Goal: Task Accomplishment & Management: Use online tool/utility

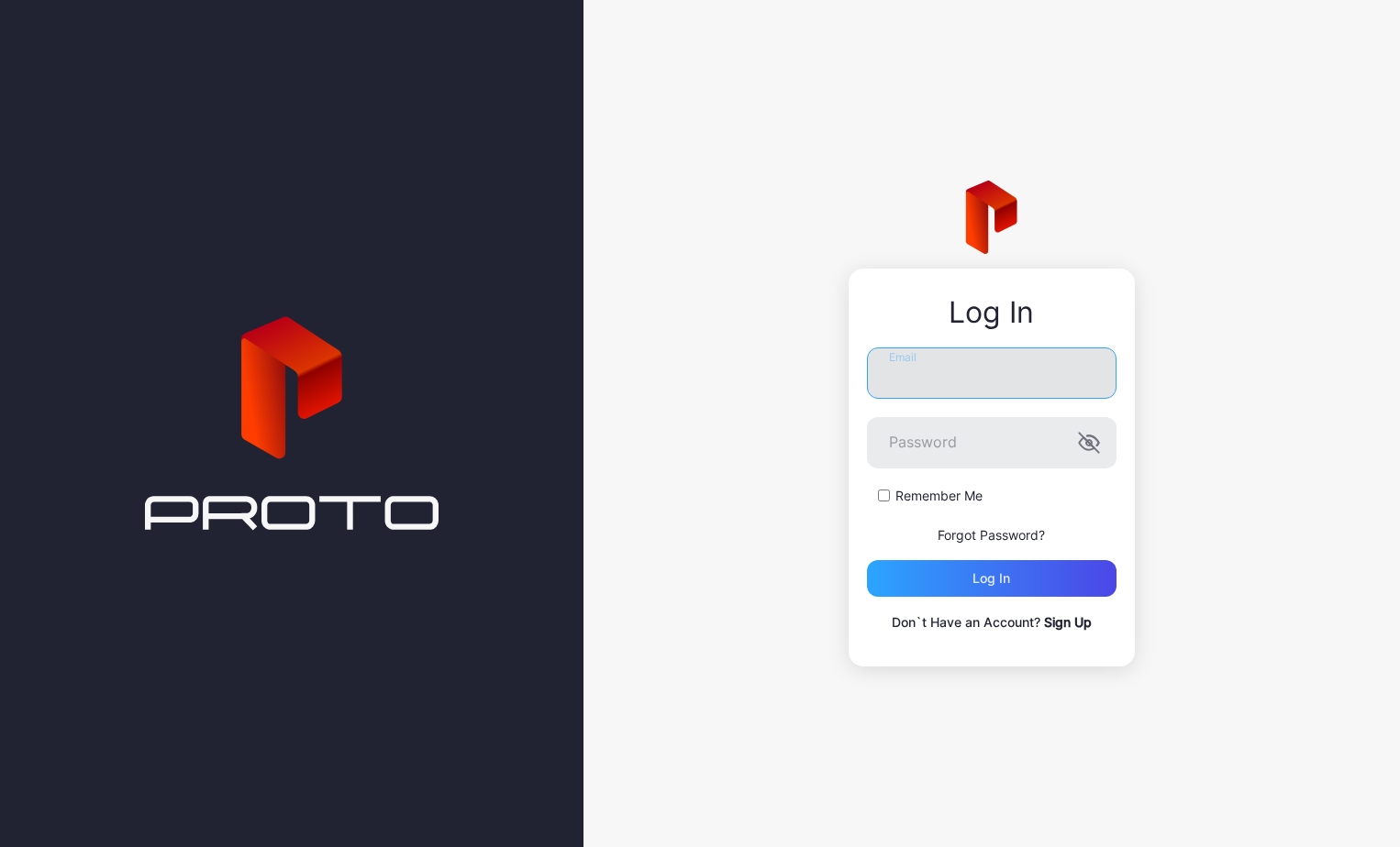
click at [926, 372] on input "Email" at bounding box center [991, 372] width 250 height 51
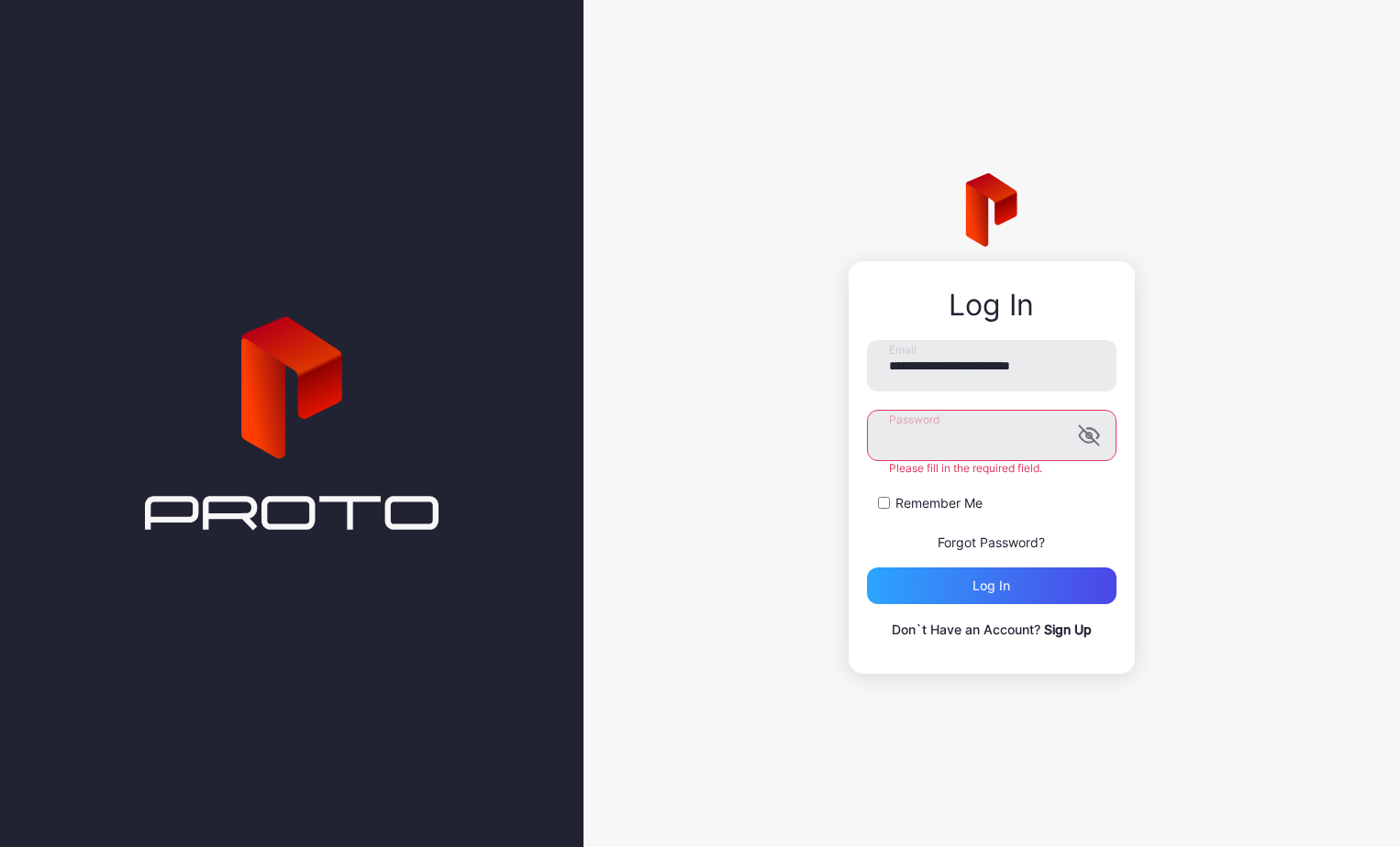
drag, startPoint x: 1287, startPoint y: 527, endPoint x: 1208, endPoint y: 550, distance: 82.3
click at [1284, 528] on div "**********" at bounding box center [991, 424] width 817 height 847
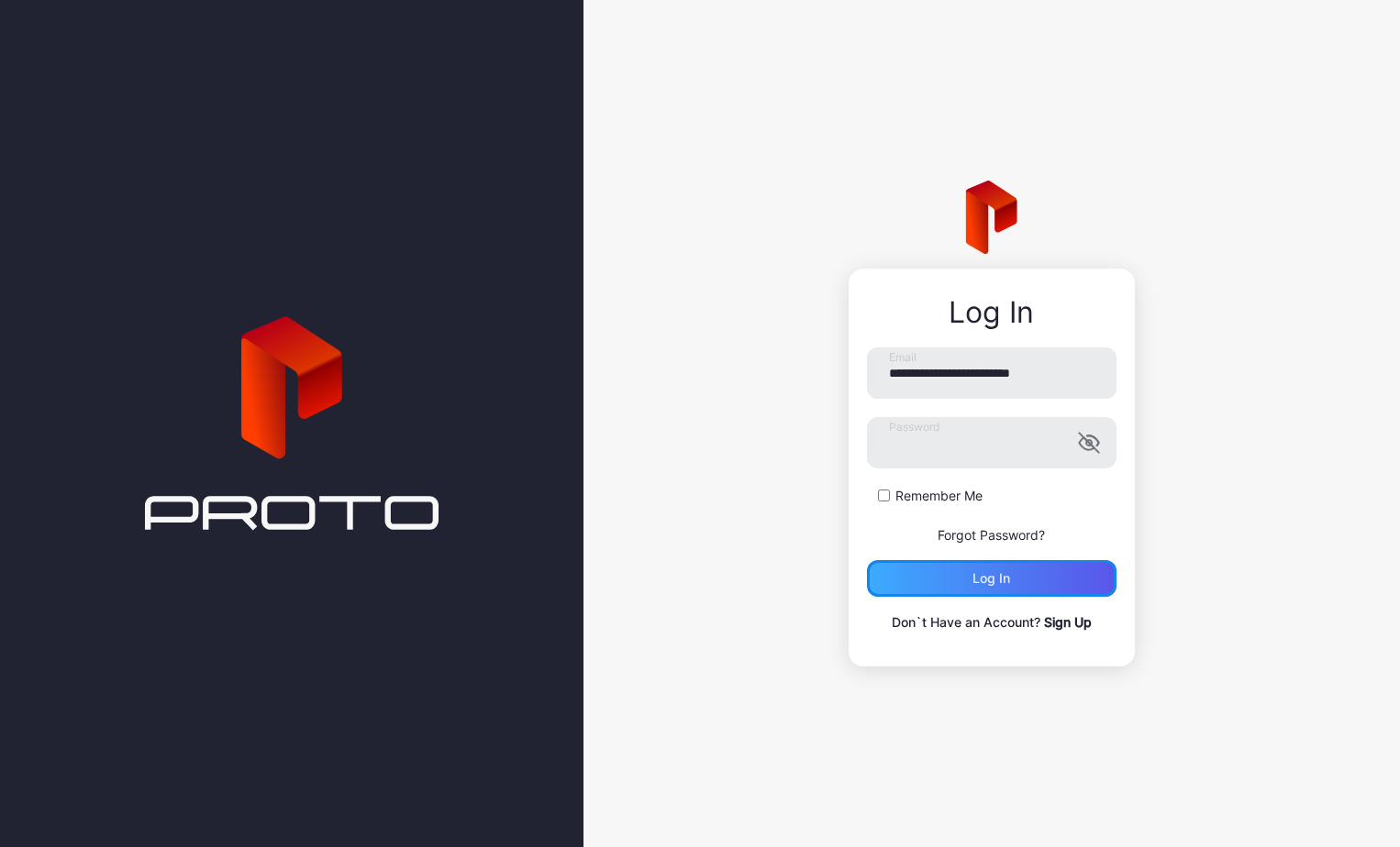
click at [1031, 578] on div "Log in" at bounding box center [991, 578] width 250 height 36
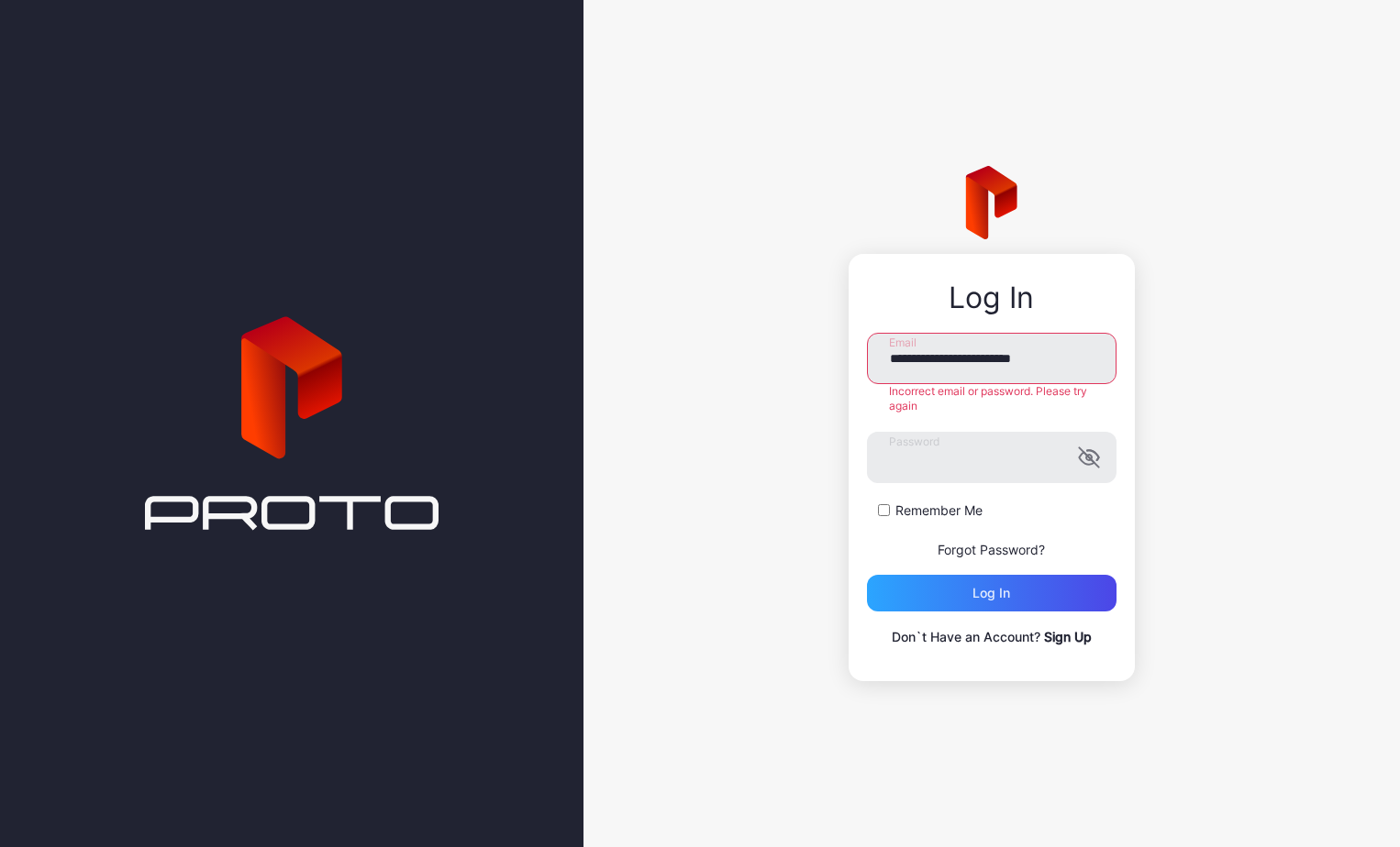
drag, startPoint x: 1071, startPoint y: 365, endPoint x: 818, endPoint y: 371, distance: 253.1
click at [818, 371] on div "**********" at bounding box center [991, 424] width 817 height 847
type input "**********"
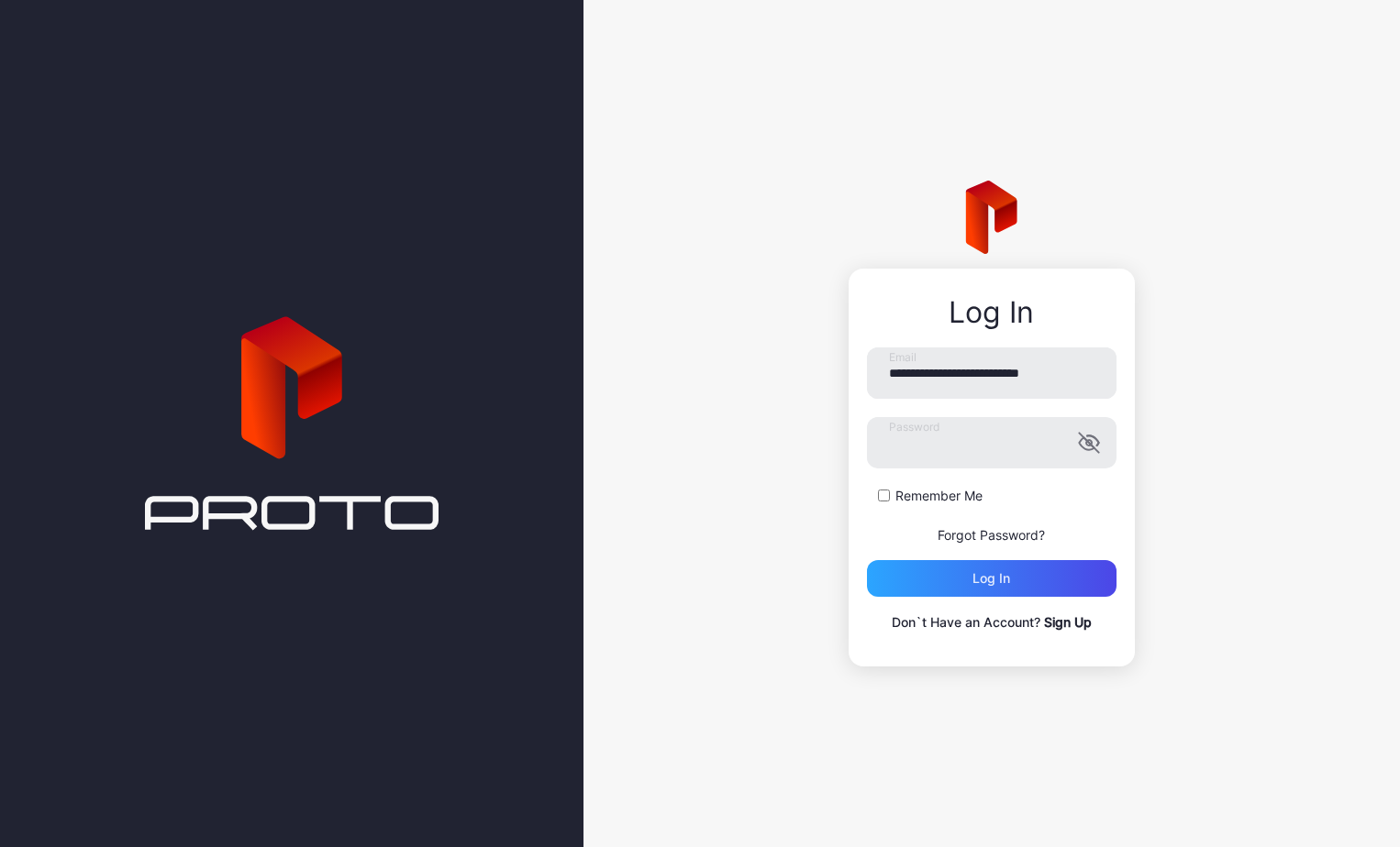
click at [1152, 452] on div "**********" at bounding box center [991, 424] width 817 height 847
click at [1070, 575] on div "Log in" at bounding box center [991, 578] width 250 height 36
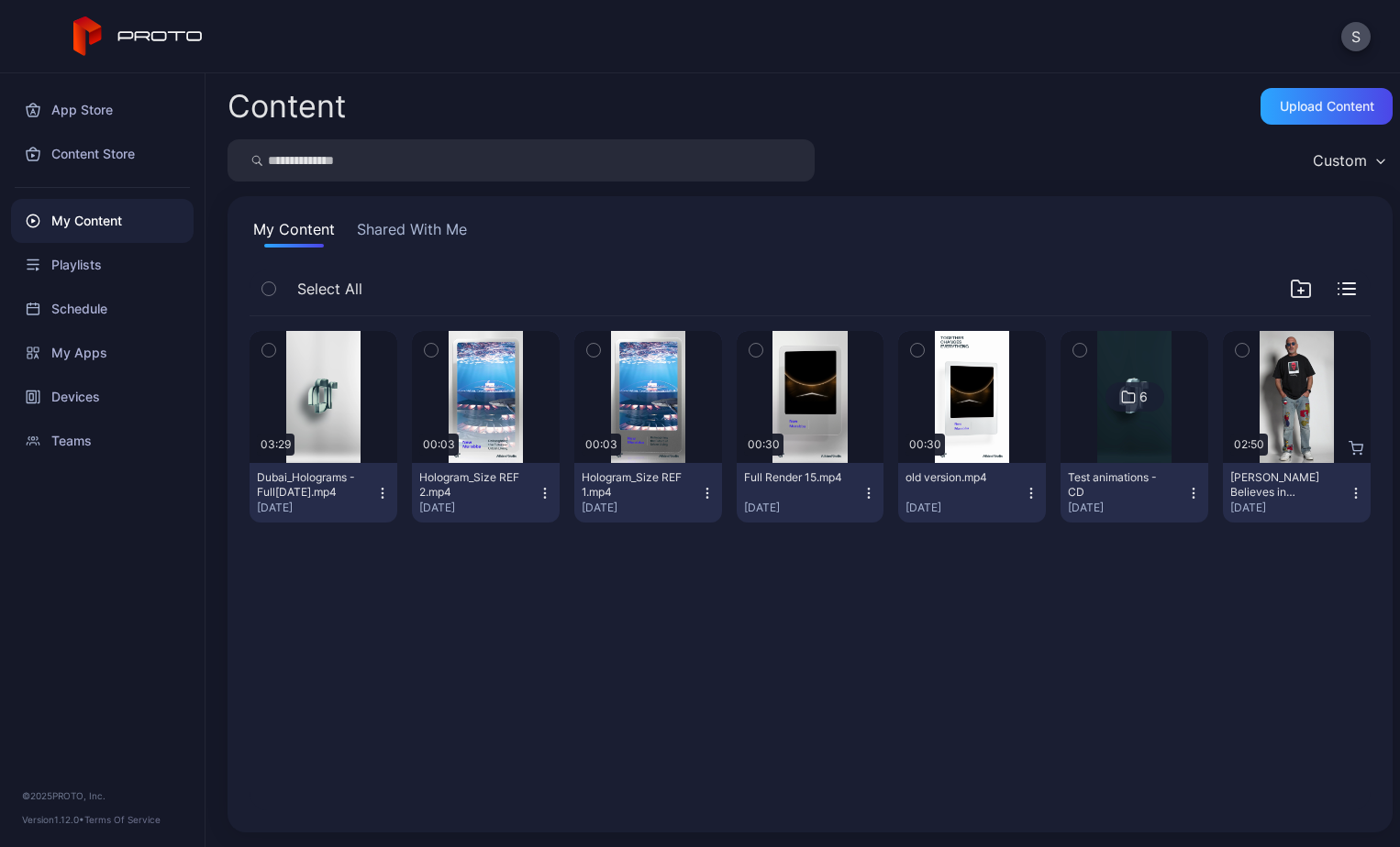
click at [94, 225] on div "My Content" at bounding box center [102, 220] width 183 height 44
click at [272, 232] on button "My Content" at bounding box center [294, 233] width 89 height 30
click at [375, 667] on div "Preview 03:29 Dubai_Holograms - Full[DATE].mp4 [DATE] Preview 00:03 Hologram_Si…" at bounding box center [810, 564] width 1150 height 524
click at [675, 239] on div "My Content Shared With Me" at bounding box center [810, 233] width 1121 height 30
click at [1280, 111] on div "Upload Content" at bounding box center [1328, 107] width 95 height 15
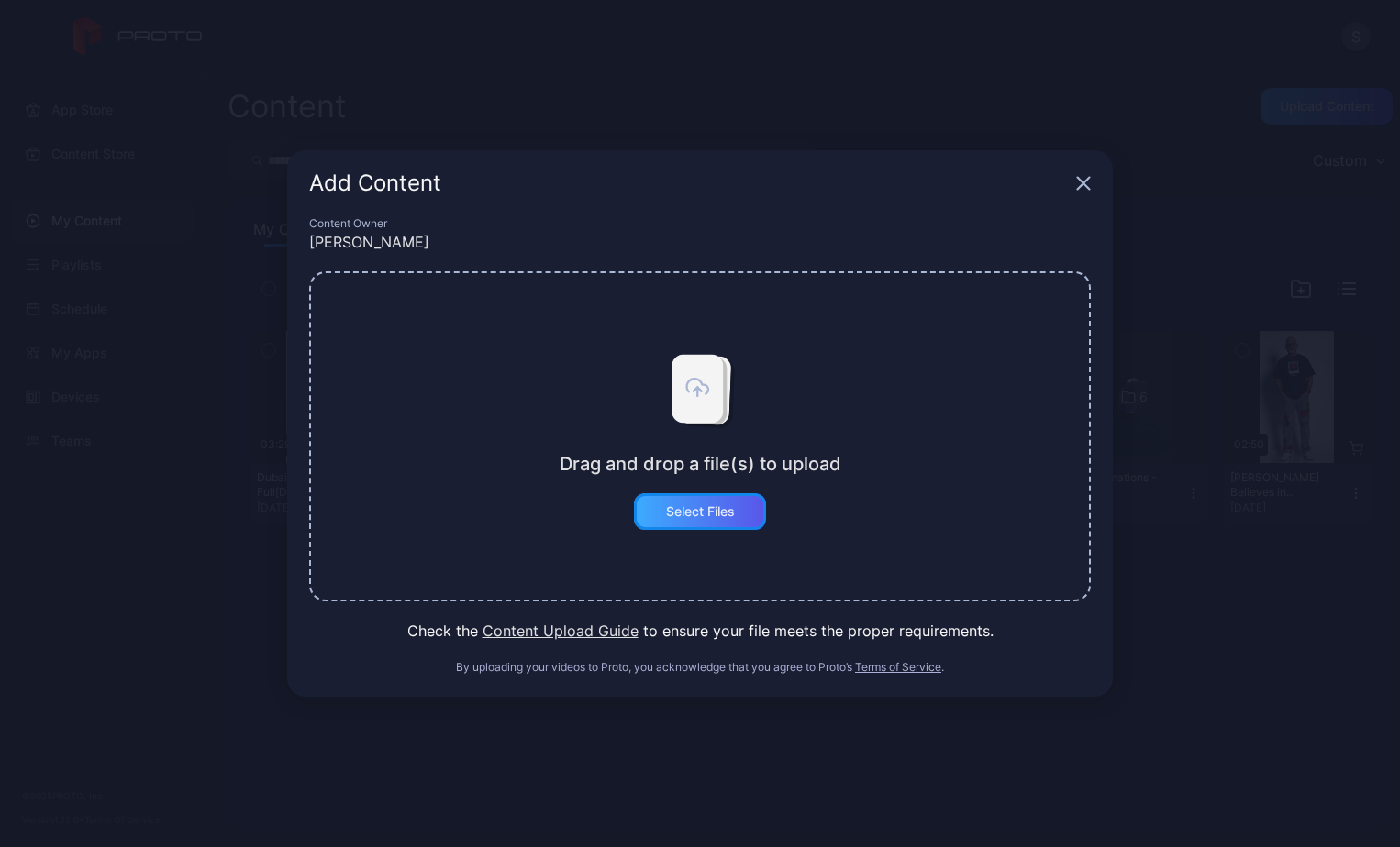
click at [676, 500] on div "Select Files" at bounding box center [700, 511] width 132 height 36
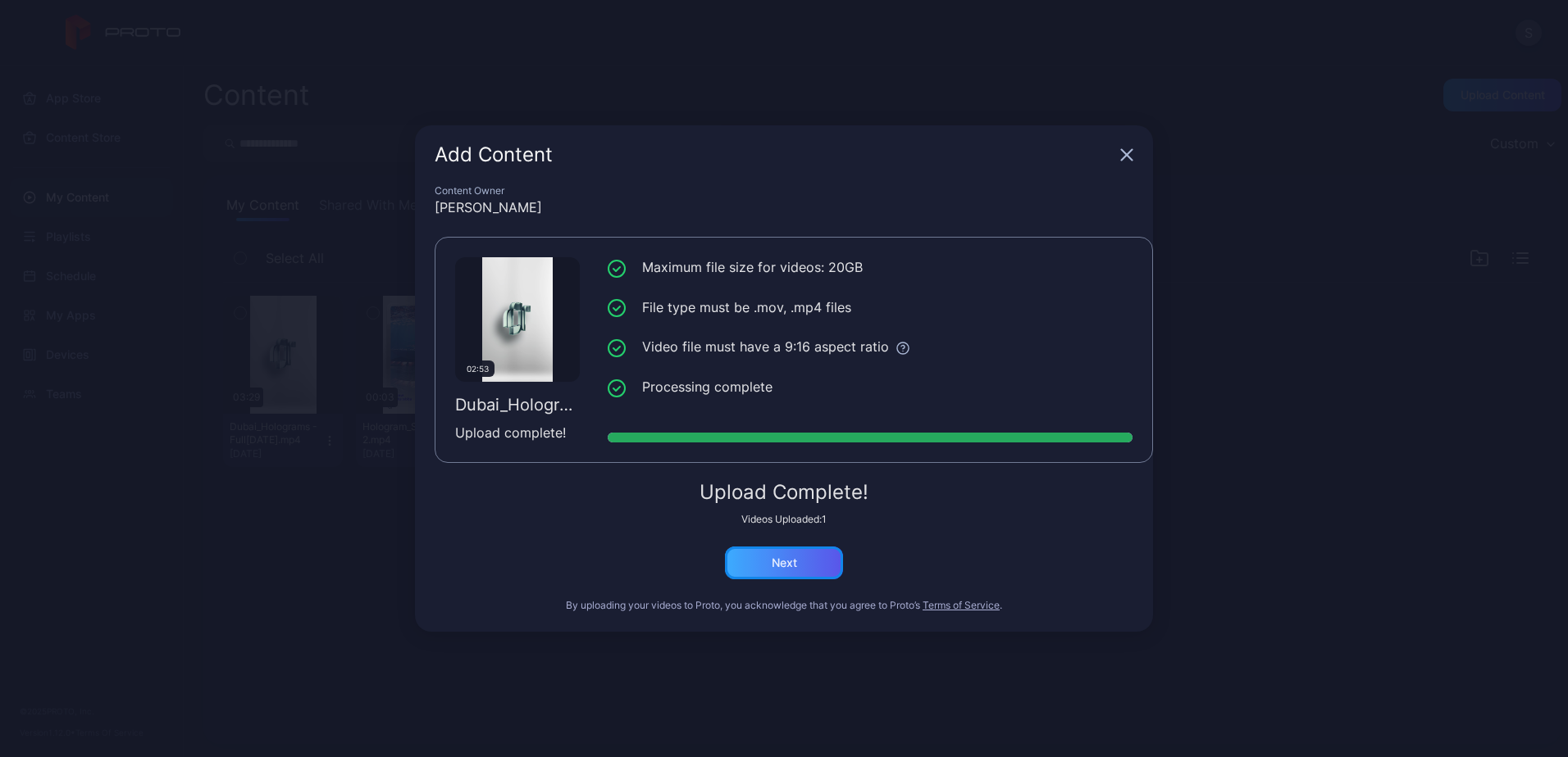
click at [771, 575] on div "Next" at bounding box center [784, 563] width 118 height 32
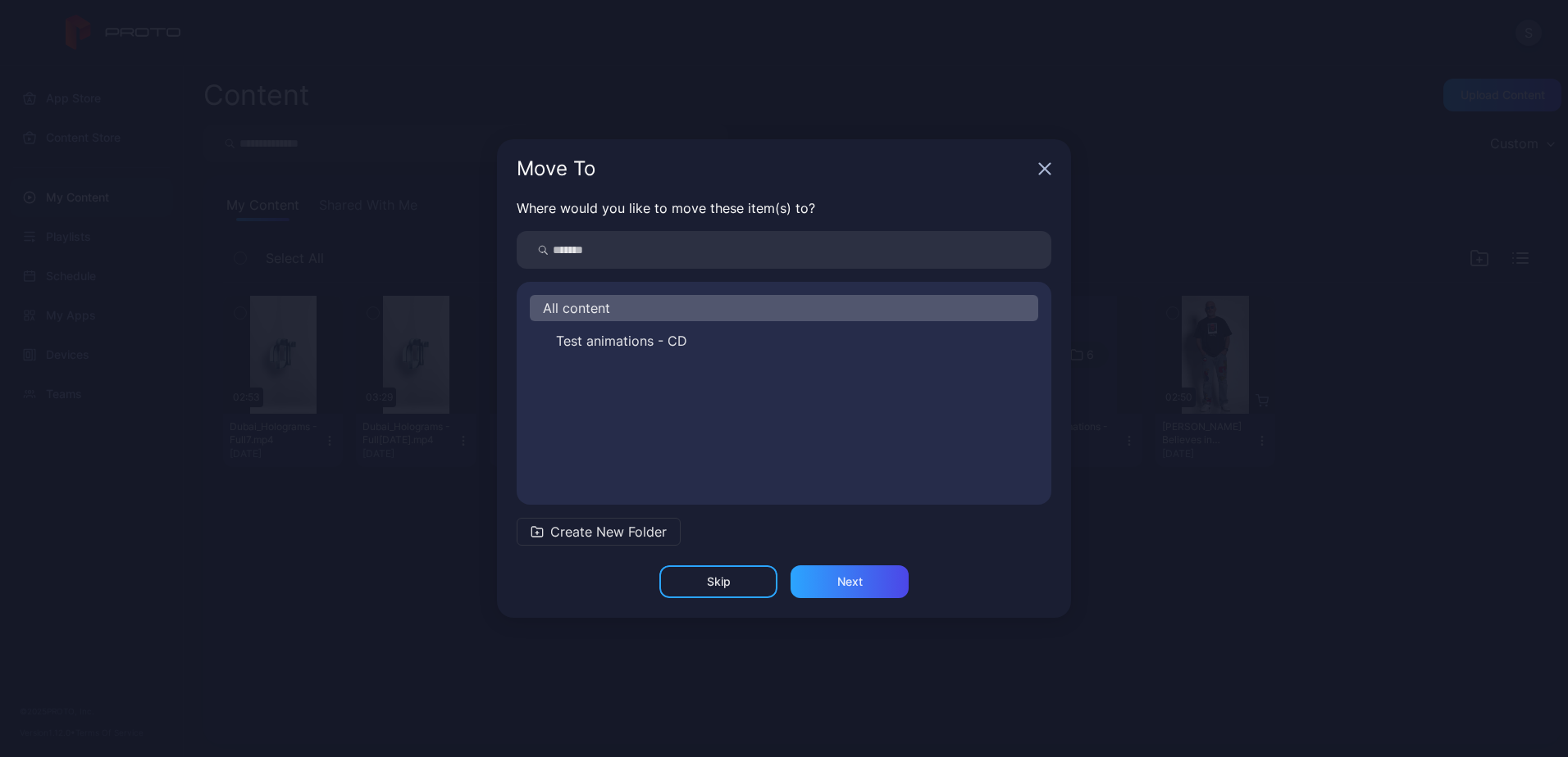
click at [586, 305] on span "All content" at bounding box center [576, 308] width 67 height 20
click at [855, 580] on div "Next" at bounding box center [850, 582] width 26 height 13
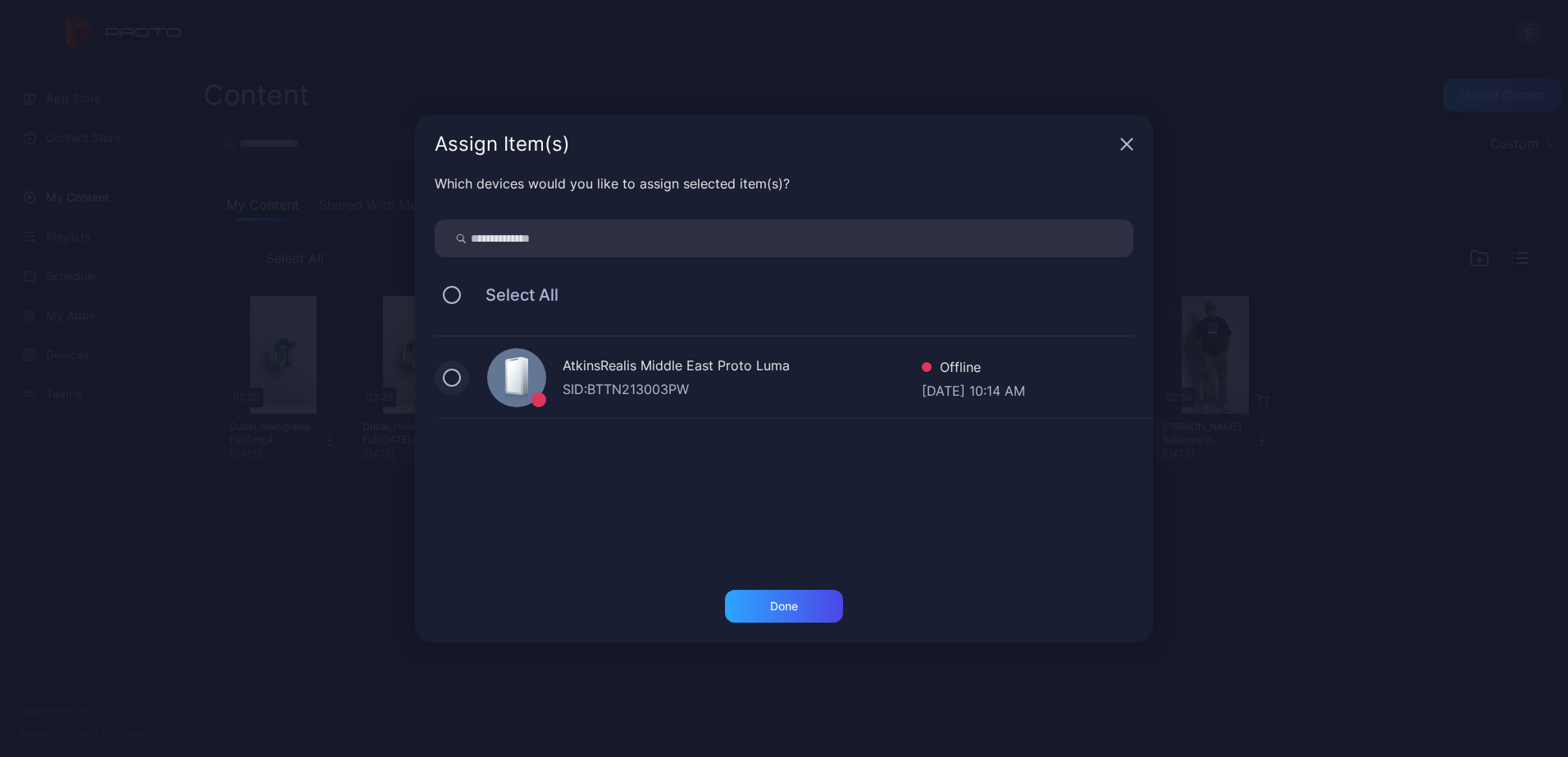
click at [448, 384] on div "AtkinsRealis Middle East Proto [PERSON_NAME]: BTTN213003PW Offline [DATE] 10:14…" at bounding box center [793, 378] width 718 height 82
click at [801, 612] on div "Done" at bounding box center [784, 606] width 118 height 32
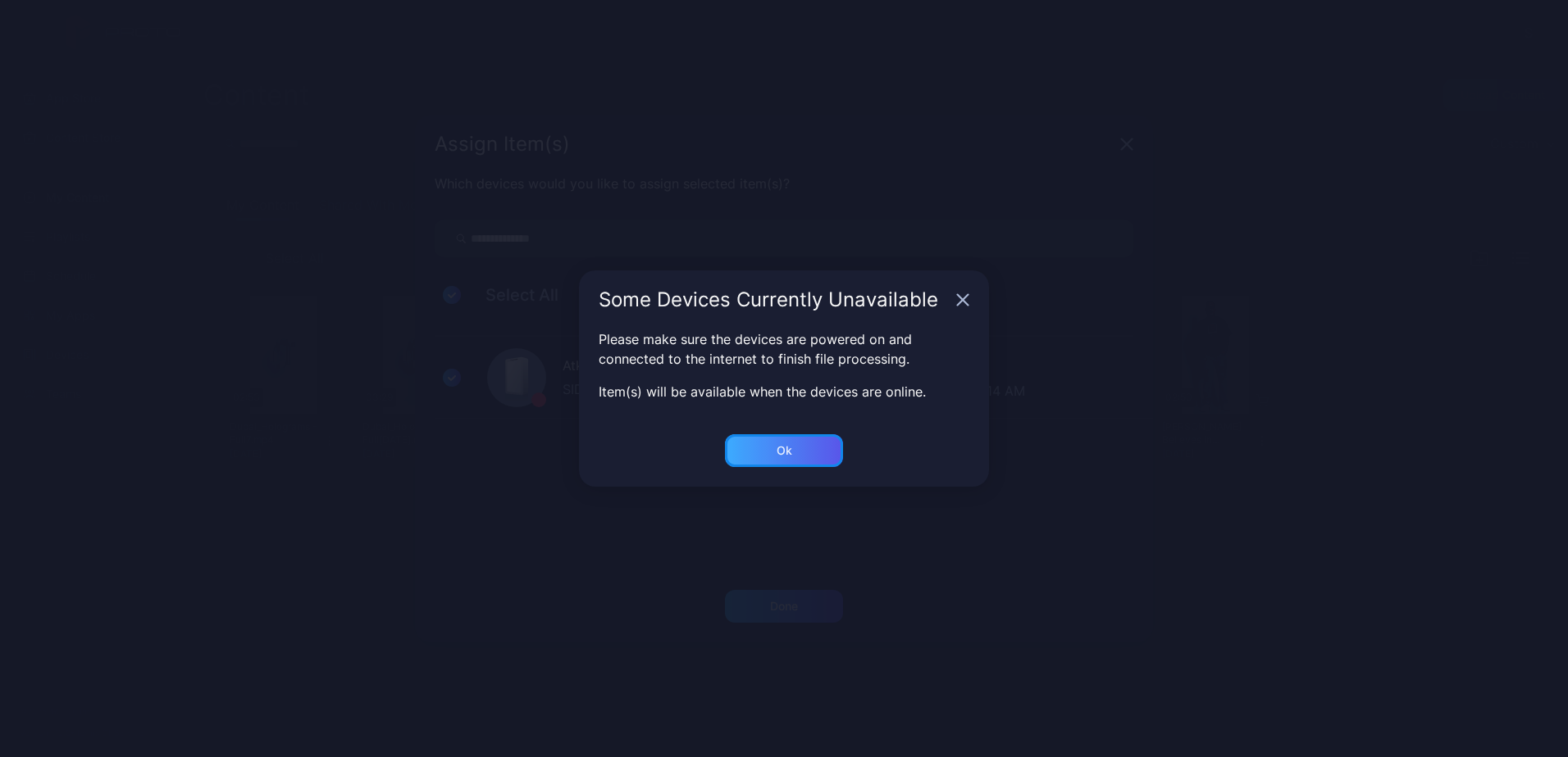
click at [776, 600] on div "Ok" at bounding box center [784, 607] width 28 height 13
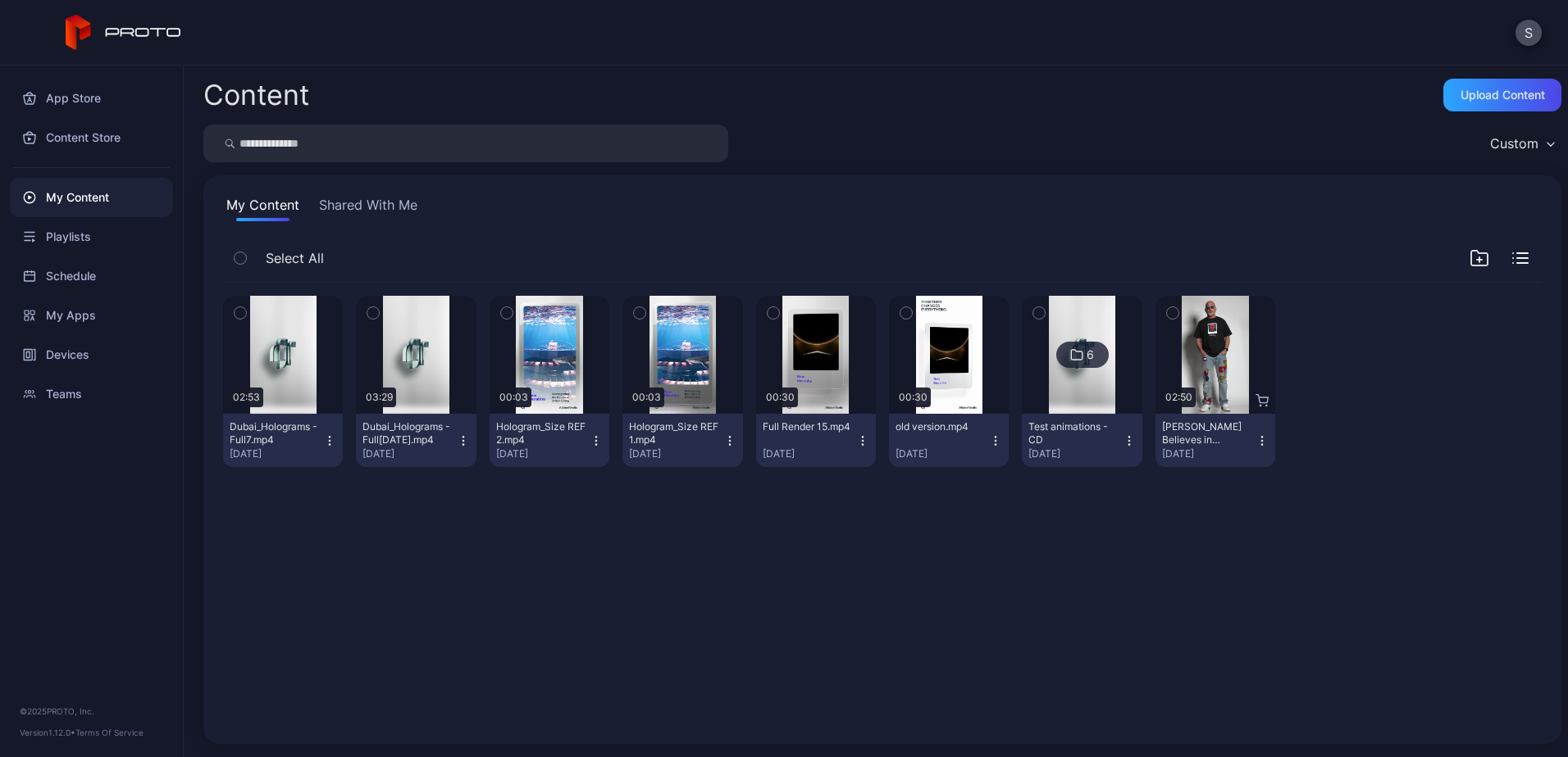
click at [592, 550] on div "Preview 02:53 [GEOGRAPHIC_DATA] - Full7.mp4 [DATE] Preview 03:29 [GEOGRAPHIC_DA…" at bounding box center [882, 504] width 1345 height 468
click at [581, 549] on div "Preview 02:53 [GEOGRAPHIC_DATA] - Full7.mp4 [DATE] Preview 03:29 [GEOGRAPHIC_DA…" at bounding box center [882, 504] width 1345 height 468
click at [550, 603] on div "Preview 02:53 [GEOGRAPHIC_DATA] - Full7.mp4 [DATE] Preview 03:29 [GEOGRAPHIC_DA…" at bounding box center [882, 504] width 1345 height 468
click at [243, 321] on icon "button" at bounding box center [240, 313] width 12 height 18
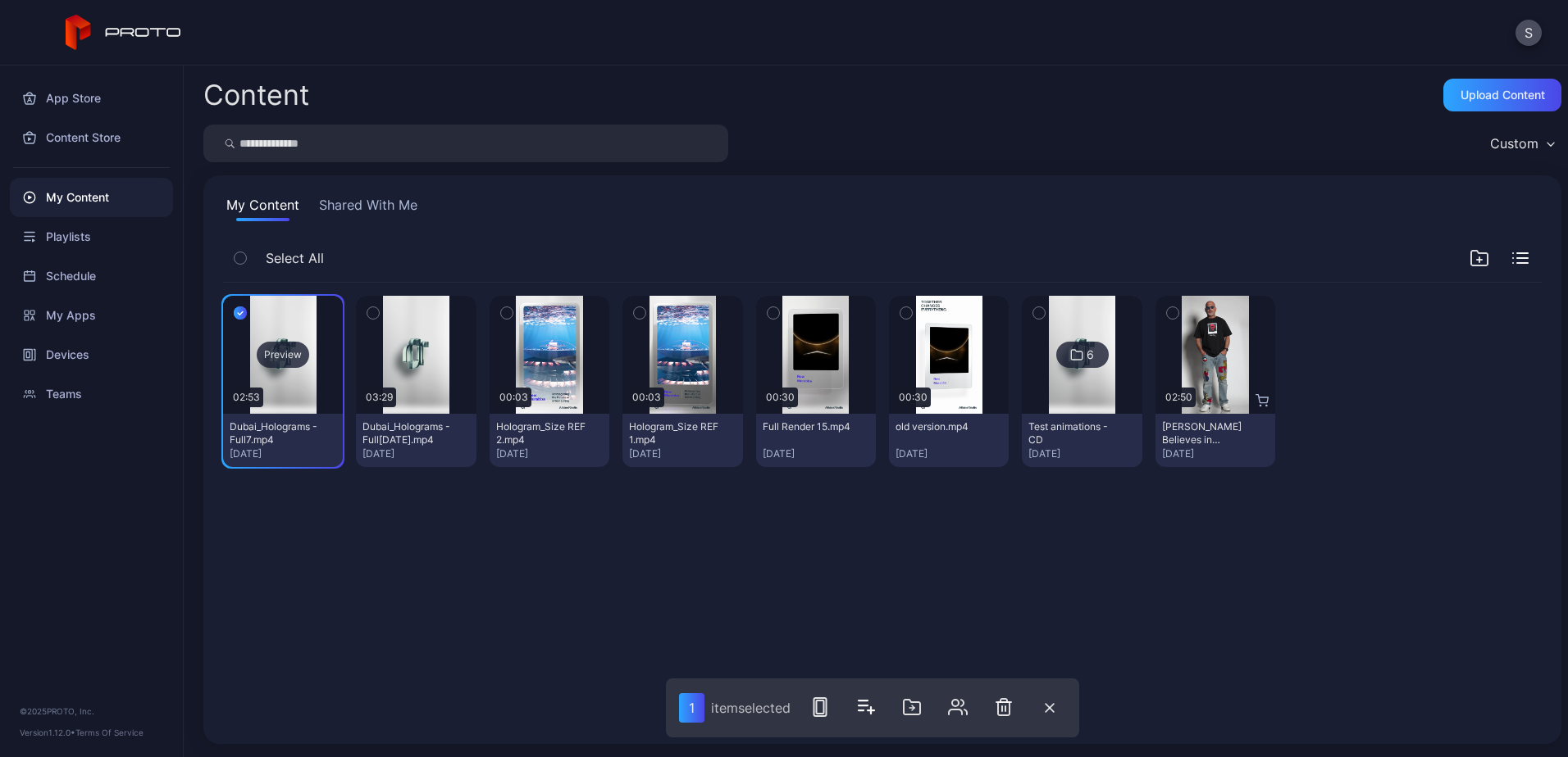
click at [290, 358] on div "Preview" at bounding box center [282, 355] width 52 height 27
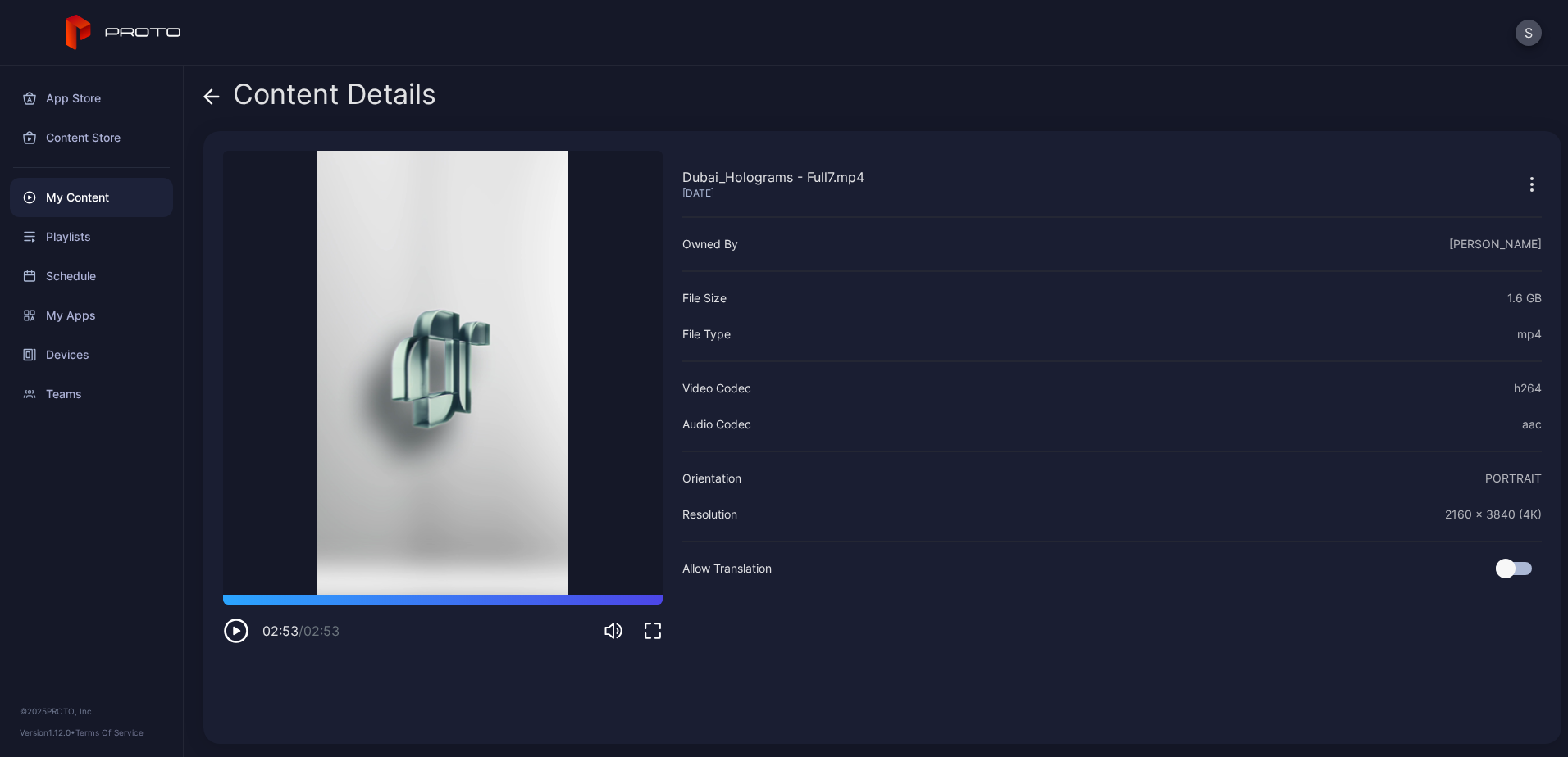
click at [906, 95] on div "Content Details" at bounding box center [882, 98] width 1358 height 39
click at [685, 52] on div "S" at bounding box center [784, 32] width 1568 height 66
click at [64, 194] on div "My Content" at bounding box center [91, 197] width 164 height 39
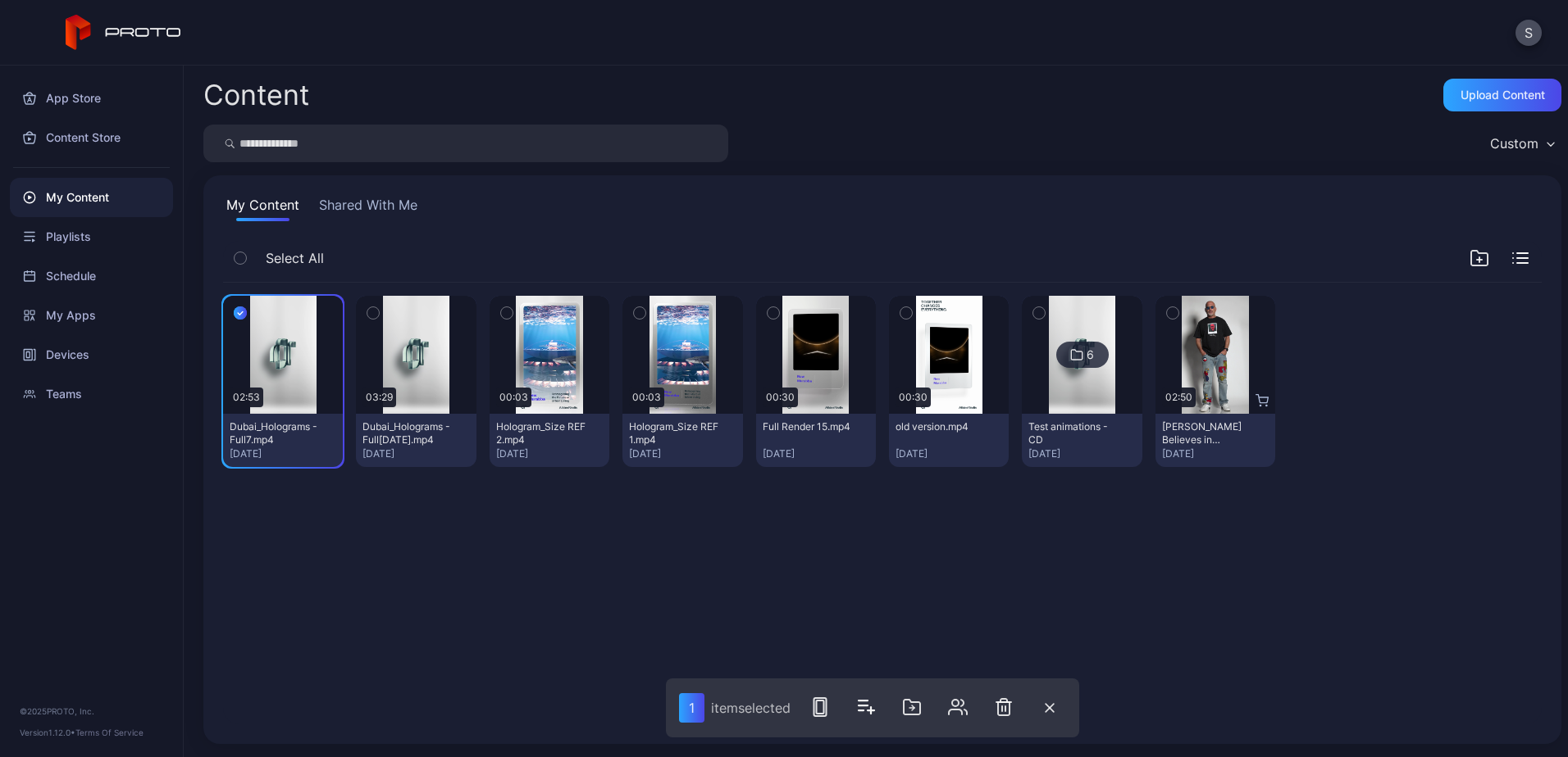
click at [392, 618] on div "Preview 02:53 [GEOGRAPHIC_DATA] - Full7.mp4 [DATE] Preview 03:29 [GEOGRAPHIC_DA…" at bounding box center [882, 504] width 1345 height 468
click at [414, 756] on html "S App Store Content Store My Content Playlists Schedule My Apps Devices Teams ©…" at bounding box center [784, 378] width 1568 height 757
click at [331, 478] on div "Preview 02:53 [GEOGRAPHIC_DATA] - Full7.mp4 [DATE] Preview 03:29 [GEOGRAPHIC_DA…" at bounding box center [883, 382] width 1319 height 198
click at [373, 584] on div "Preview 02:53 [GEOGRAPHIC_DATA] - Full7.mp4 [DATE] Preview 03:29 [GEOGRAPHIC_DA…" at bounding box center [882, 504] width 1345 height 468
drag, startPoint x: 241, startPoint y: 310, endPoint x: 341, endPoint y: 481, distance: 198.1
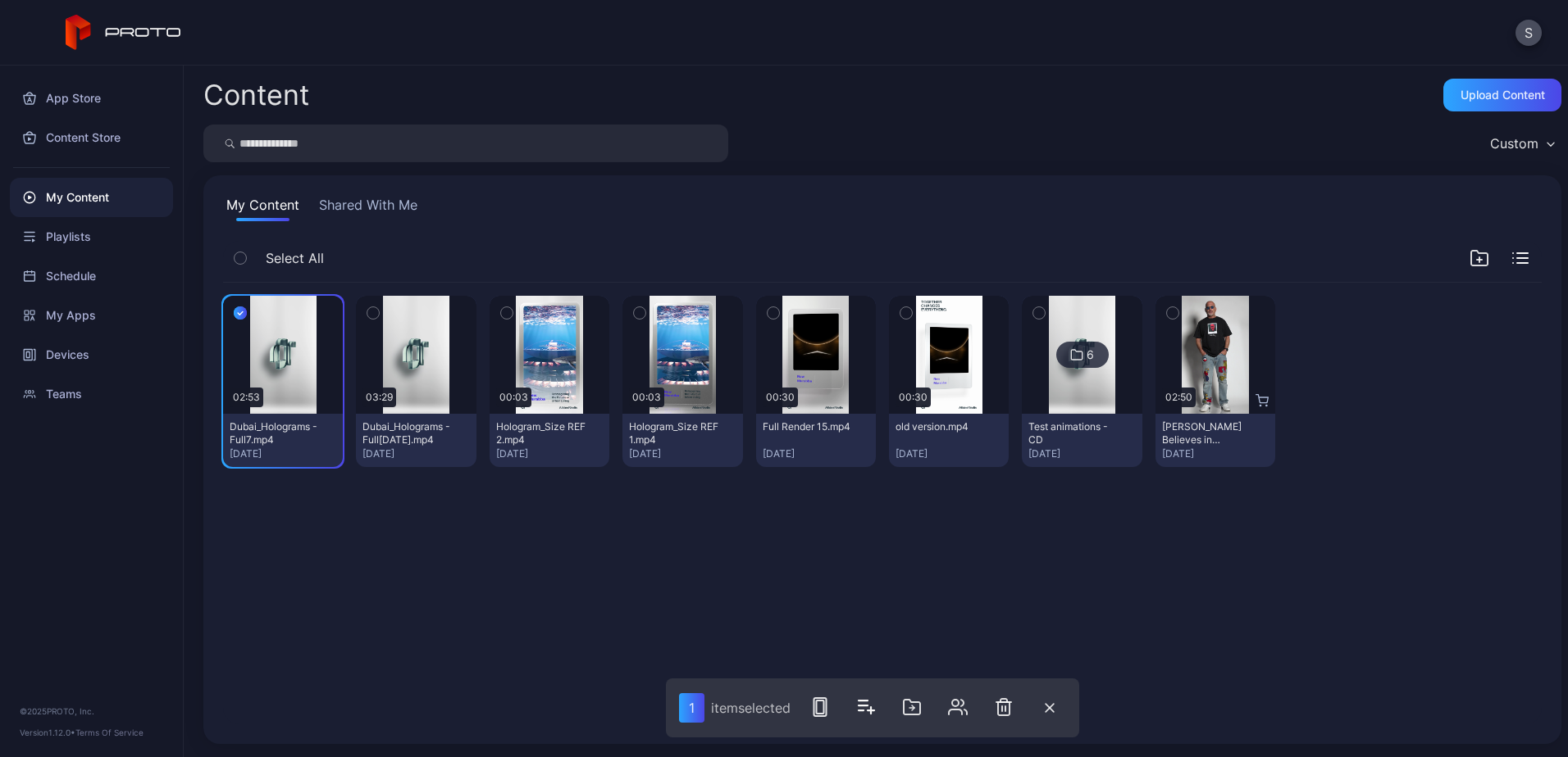
click at [241, 310] on icon "button" at bounding box center [240, 313] width 13 height 18
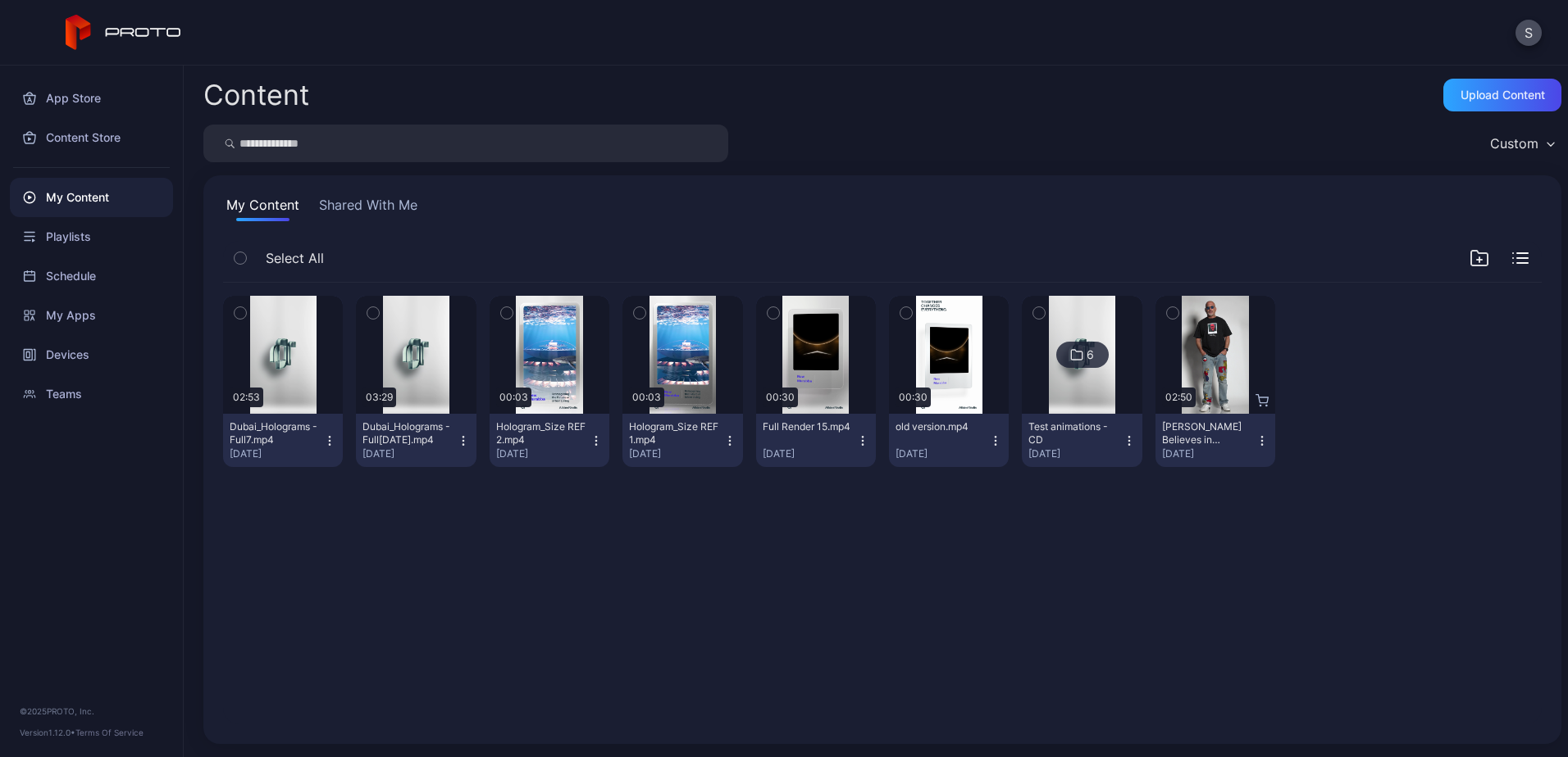
click at [419, 607] on div "Preview 02:53 [GEOGRAPHIC_DATA] - Full7.mp4 [DATE] Preview 03:29 [GEOGRAPHIC_DA…" at bounding box center [882, 504] width 1345 height 468
click at [419, 607] on div "Preview 02:53 [GEOGRAPHIC_DATA] - Full7.mp4 [DATE] Preview 03:29 [GEOGRAPHIC_DA…" at bounding box center [882, 504] width 1345 height 468
click at [1251, 119] on div "Content Upload Content Custom My Content Shared With Me Select All Preview 02:5…" at bounding box center [875, 411] width 1384 height 691
click at [1251, 31] on button "S" at bounding box center [1529, 33] width 27 height 27
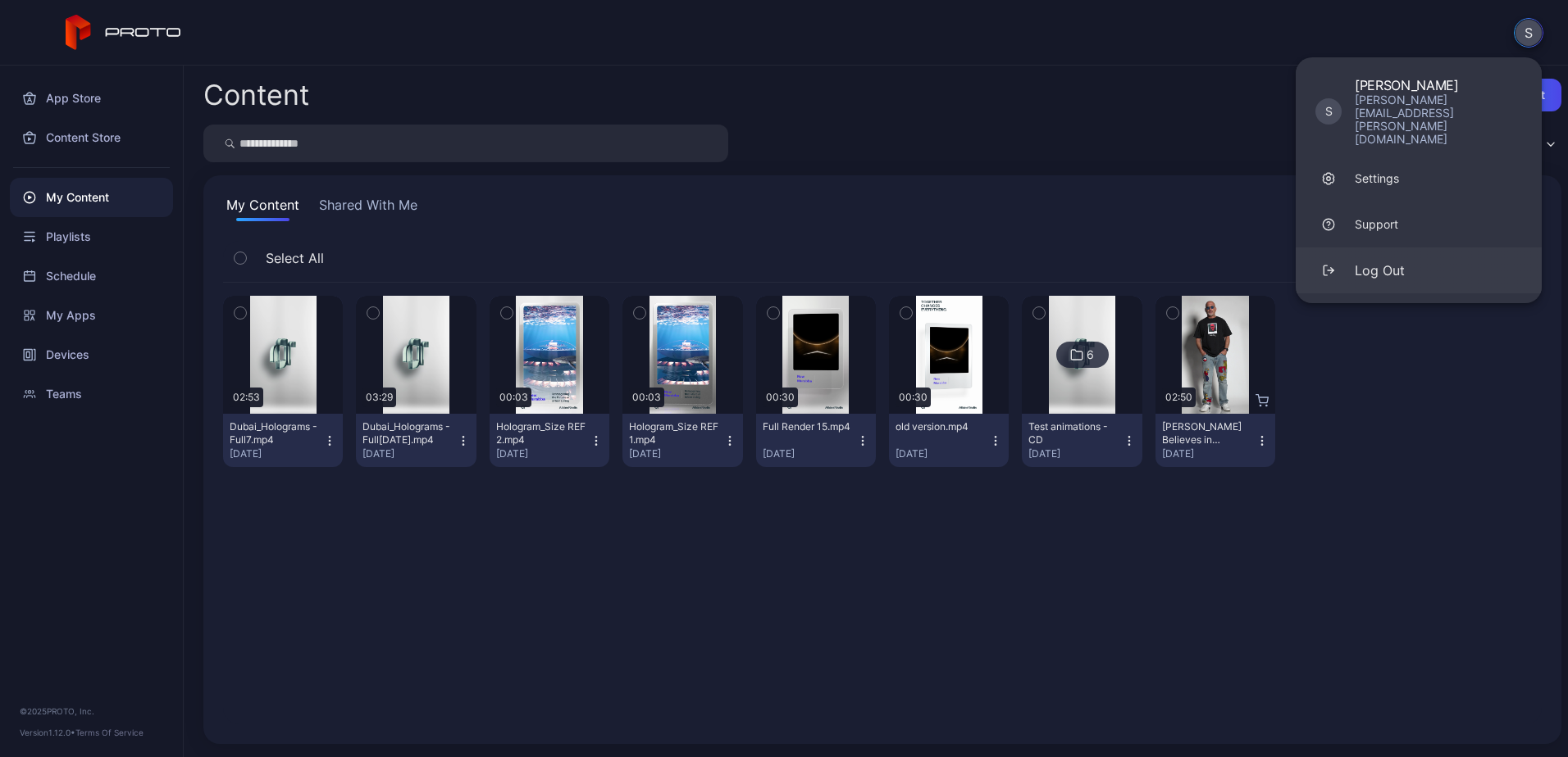
click at [1251, 261] on div "Log Out" at bounding box center [1379, 271] width 50 height 20
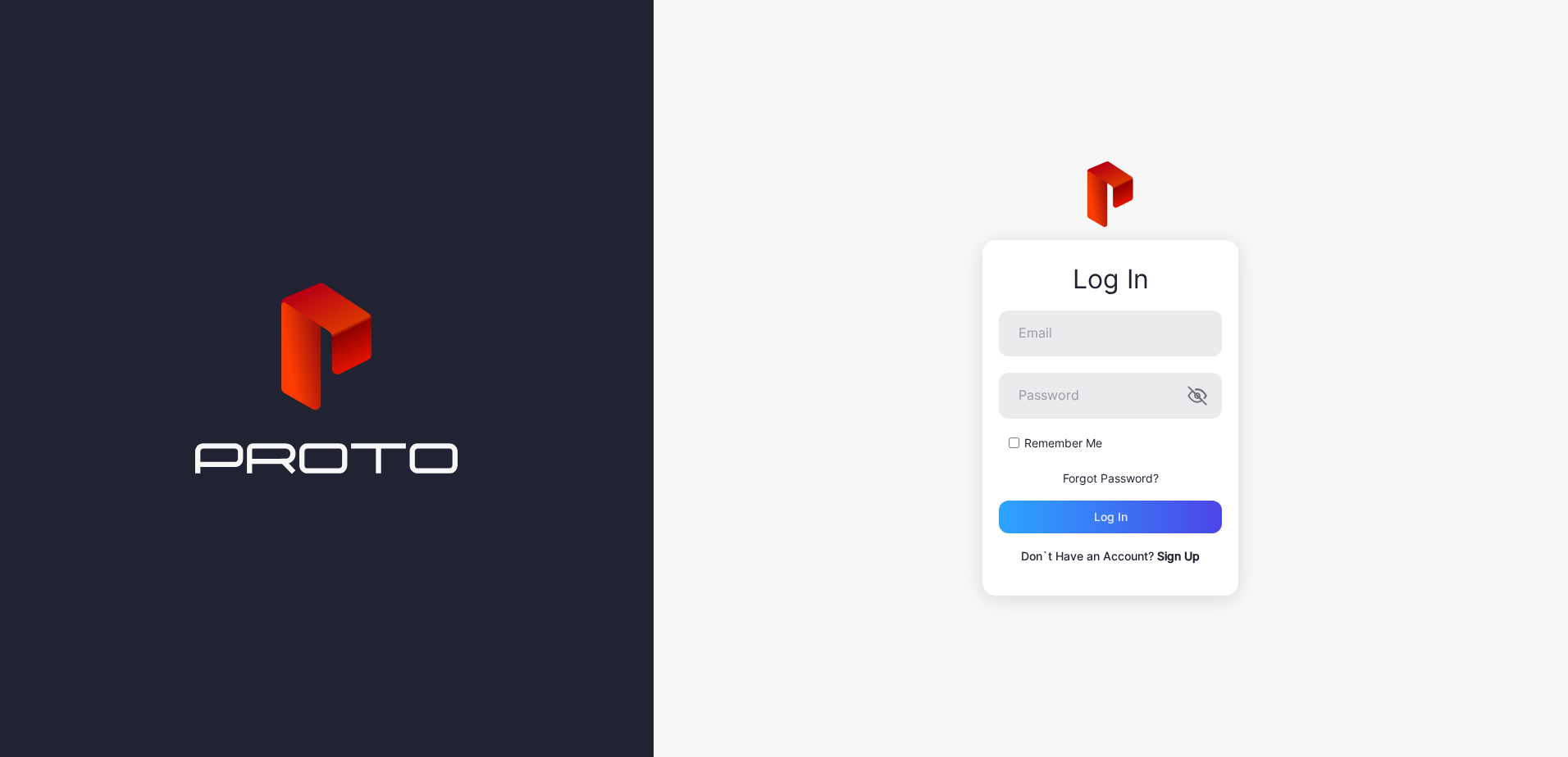
click at [875, 113] on div "Log In Email Password Remember Me Forgot Password? Log in Don`t Have an Account…" at bounding box center [1110, 378] width 914 height 757
